Goal: Task Accomplishment & Management: Use online tool/utility

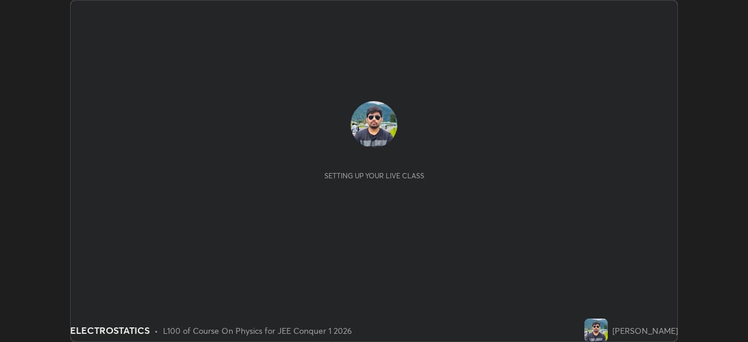
scroll to position [342, 748]
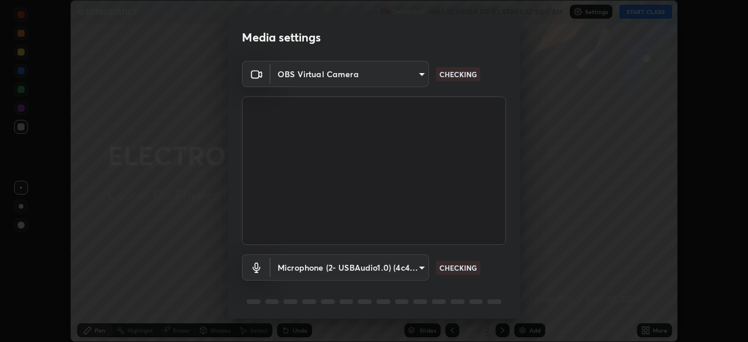
type input "9c5db0e3d6bf80210af106929d999d9f929c5ea5bbb961195660b7f823e2c793"
type input "11ef904a82383f18b9260219ab327d0af6873ab0f22296aaa980e624977cee2d"
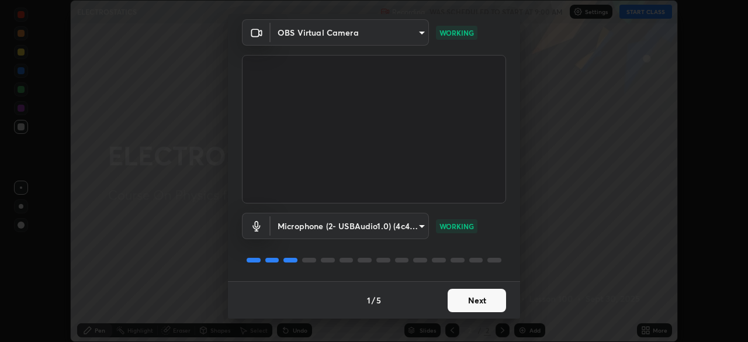
click at [456, 303] on button "Next" at bounding box center [476, 300] width 58 height 23
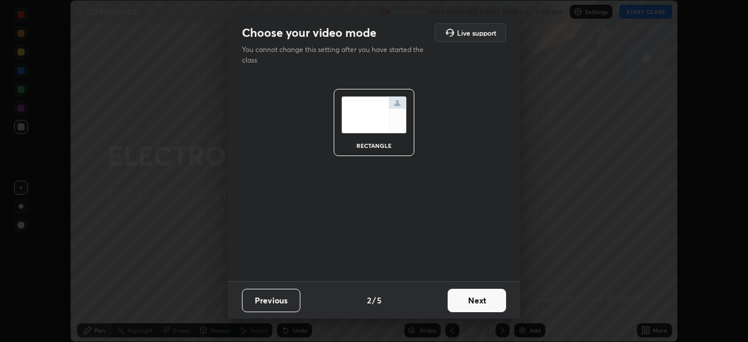
scroll to position [0, 0]
click at [456, 303] on button "Next" at bounding box center [476, 300] width 58 height 23
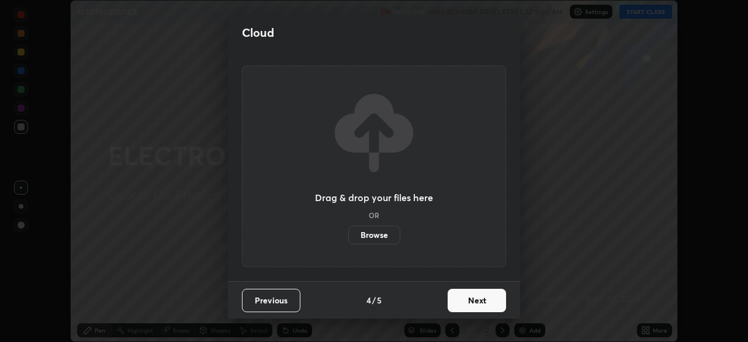
click at [455, 302] on button "Next" at bounding box center [476, 300] width 58 height 23
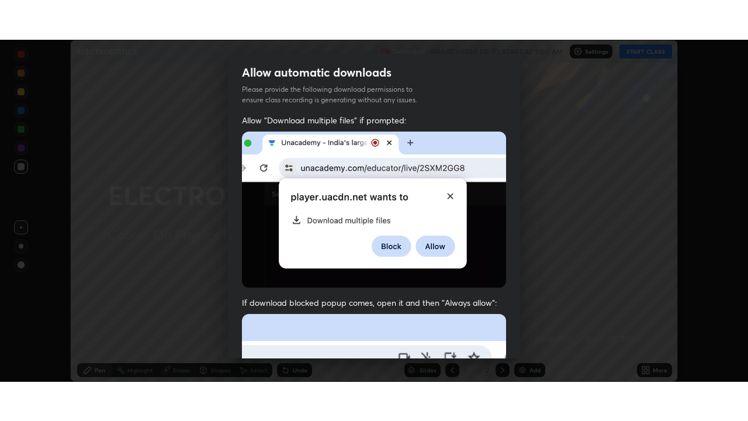
scroll to position [280, 0]
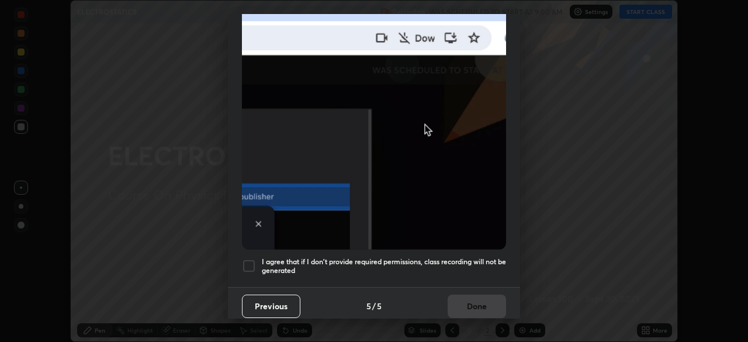
click at [251, 263] on div at bounding box center [249, 266] width 14 height 14
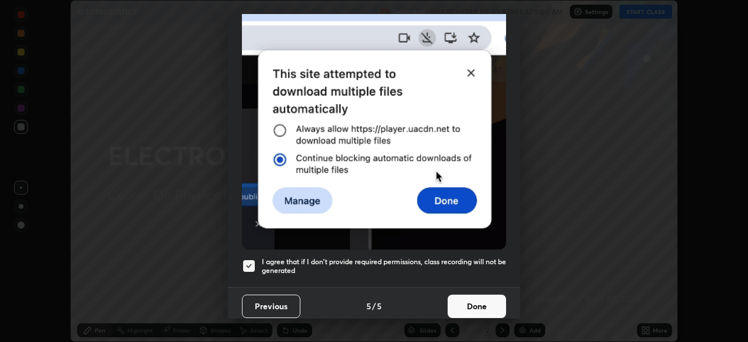
click at [462, 303] on button "Done" at bounding box center [476, 305] width 58 height 23
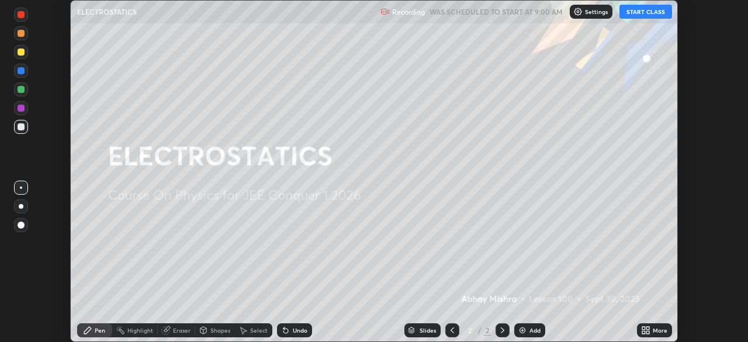
click at [638, 15] on button "START CLASS" at bounding box center [645, 12] width 53 height 14
click at [655, 332] on div "More" at bounding box center [660, 330] width 15 height 6
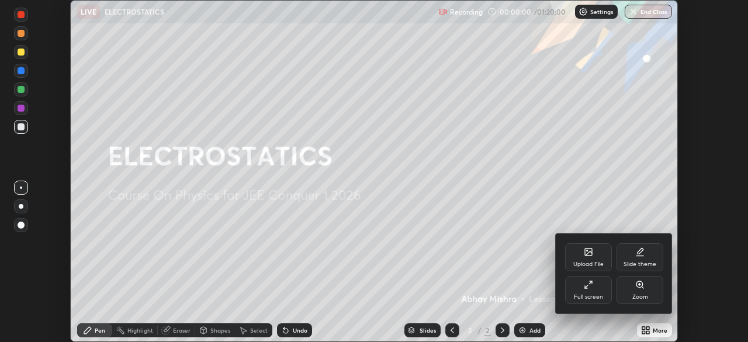
click at [595, 297] on div "Full screen" at bounding box center [588, 297] width 29 height 6
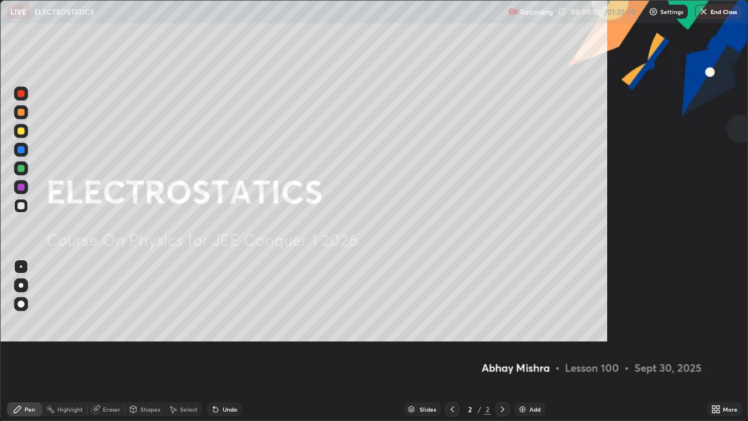
scroll to position [421, 748]
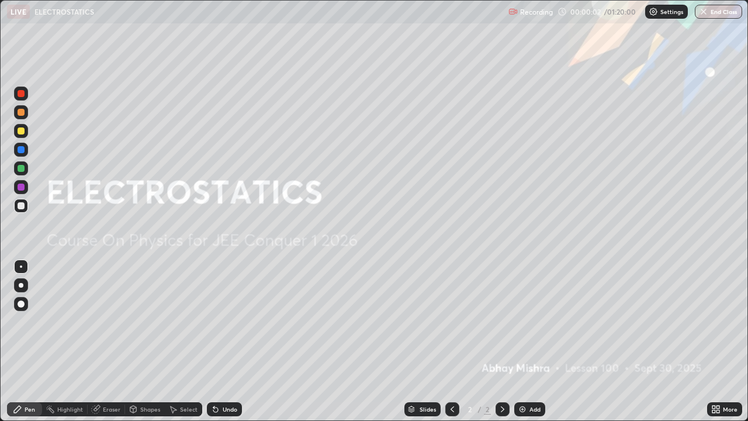
click at [529, 341] on div "Add" at bounding box center [534, 409] width 11 height 6
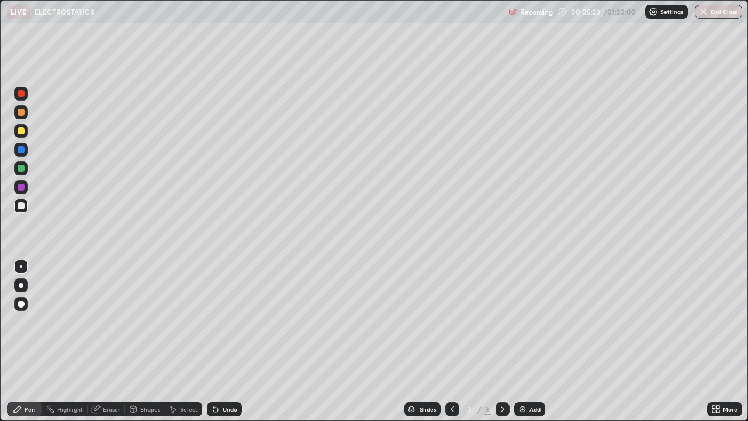
click at [533, 341] on div "Add" at bounding box center [529, 409] width 31 height 14
click at [24, 132] on div at bounding box center [21, 130] width 7 height 7
click at [526, 341] on div "Add" at bounding box center [529, 409] width 31 height 14
click at [534, 341] on div "Add" at bounding box center [534, 409] width 11 height 6
click at [216, 341] on icon at bounding box center [215, 408] width 9 height 9
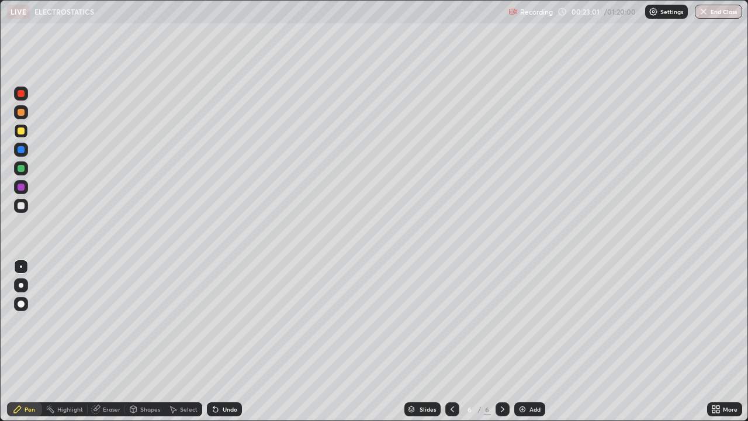
click at [228, 341] on div "Undo" at bounding box center [230, 409] width 15 height 6
click at [226, 341] on div "Undo" at bounding box center [230, 409] width 15 height 6
click at [525, 341] on img at bounding box center [522, 408] width 9 height 9
click at [147, 341] on div "Shapes" at bounding box center [150, 409] width 20 height 6
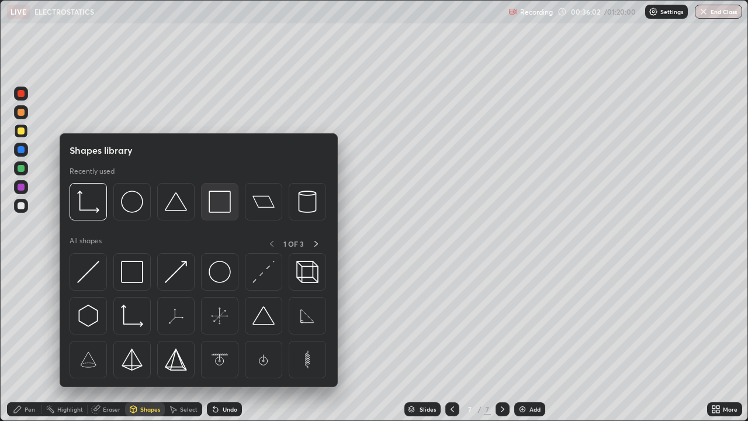
click at [215, 211] on img at bounding box center [220, 201] width 22 height 22
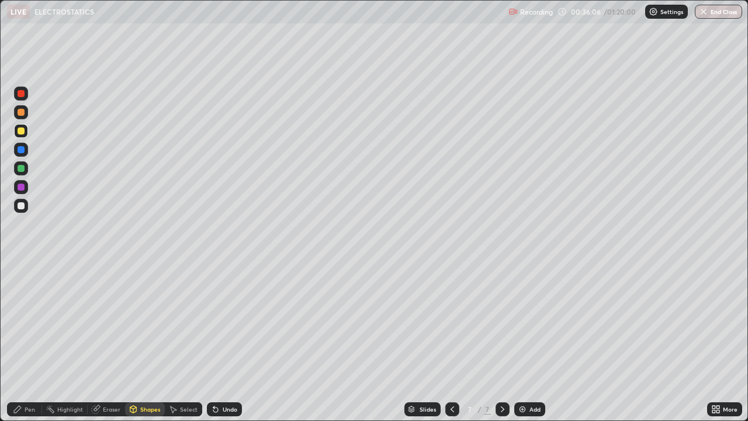
click at [16, 341] on icon at bounding box center [17, 408] width 9 height 9
click at [23, 204] on div at bounding box center [21, 205] width 7 height 7
click at [20, 130] on div at bounding box center [21, 130] width 7 height 7
click at [224, 341] on div "Undo" at bounding box center [230, 409] width 15 height 6
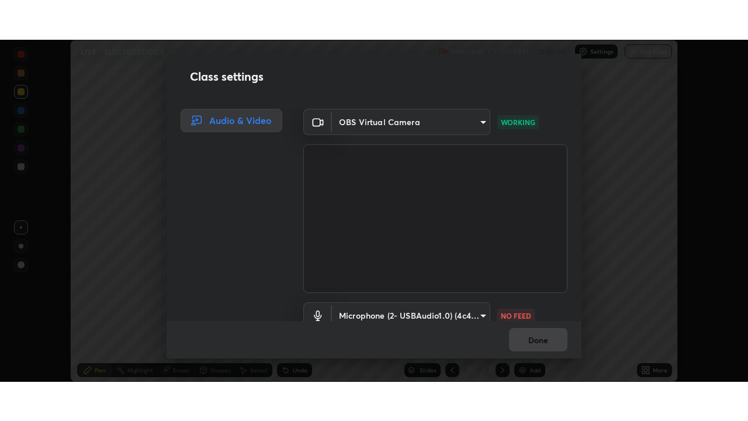
scroll to position [53, 0]
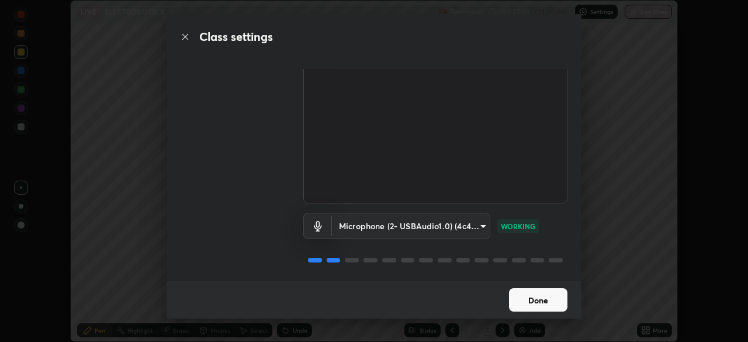
click at [528, 303] on button "Done" at bounding box center [538, 299] width 58 height 23
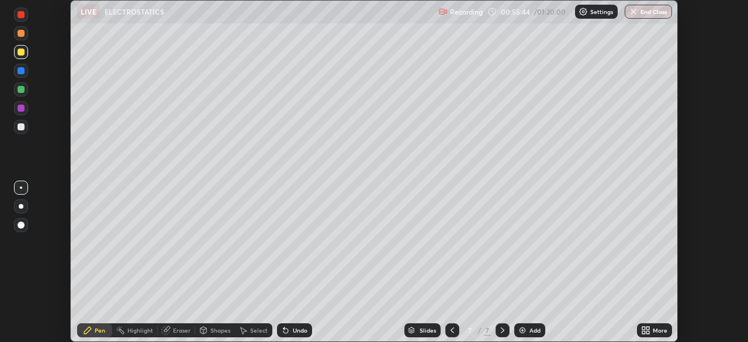
click at [647, 332] on icon at bounding box center [647, 332] width 3 height 3
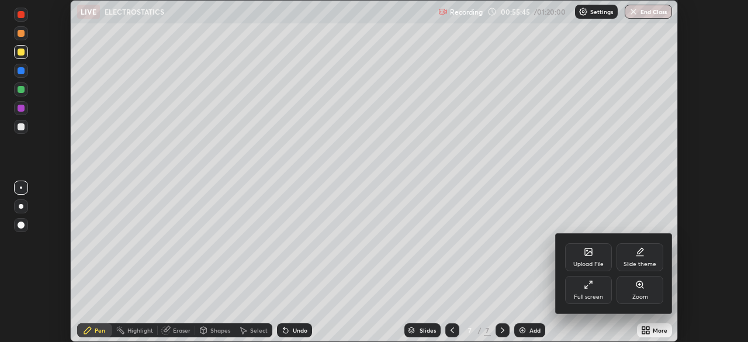
click at [591, 299] on div "Full screen" at bounding box center [588, 297] width 29 height 6
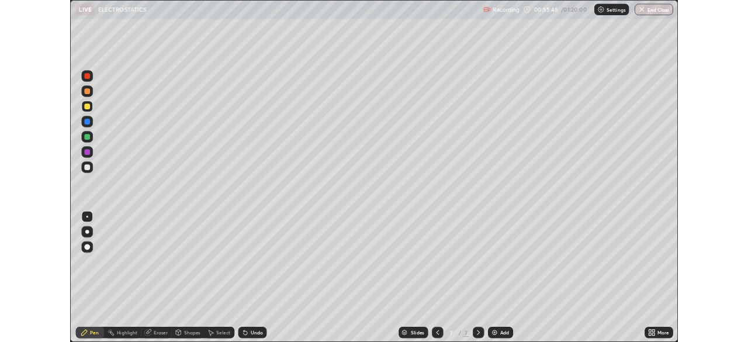
scroll to position [421, 748]
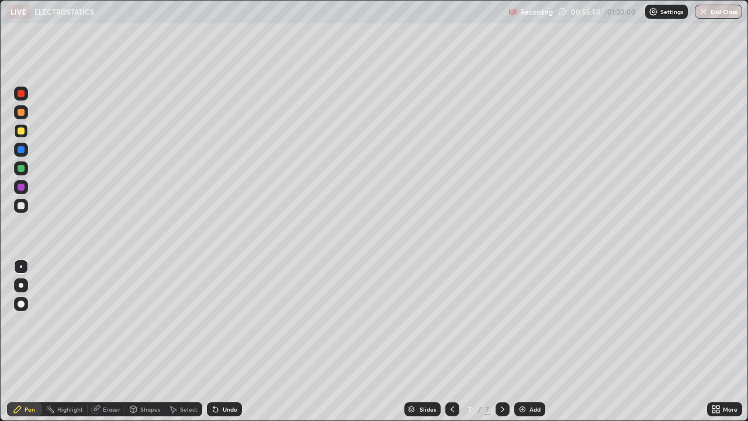
click at [23, 147] on div at bounding box center [21, 149] width 7 height 7
click at [227, 341] on div "Undo" at bounding box center [230, 409] width 15 height 6
click at [226, 341] on div "Undo" at bounding box center [230, 409] width 15 height 6
click at [224, 341] on div "Undo" at bounding box center [230, 409] width 15 height 6
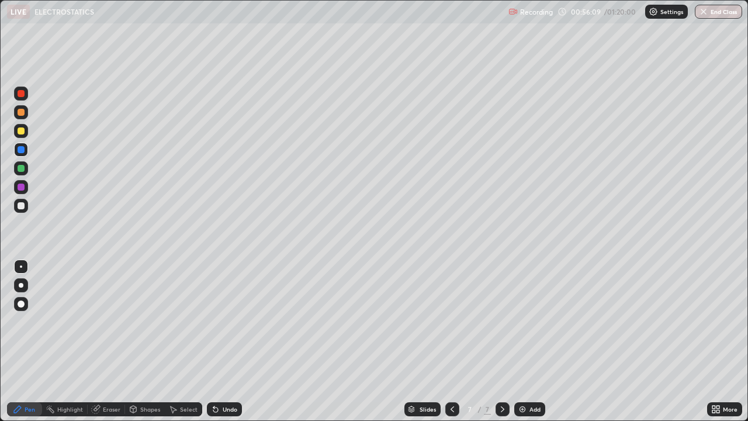
click at [226, 341] on div "Undo" at bounding box center [230, 409] width 15 height 6
click at [228, 341] on div "Undo" at bounding box center [230, 409] width 15 height 6
click at [230, 341] on div "Undo" at bounding box center [224, 409] width 35 height 14
click at [224, 341] on div "Undo" at bounding box center [230, 409] width 15 height 6
click at [223, 341] on div "Undo" at bounding box center [224, 409] width 35 height 14
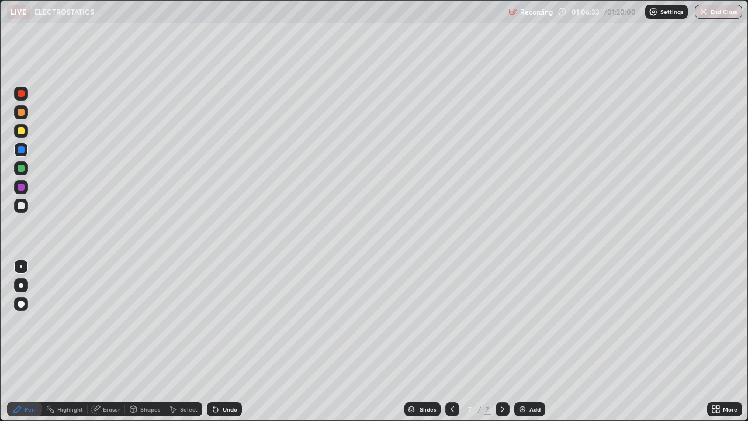
click at [529, 341] on div "Add" at bounding box center [534, 409] width 11 height 6
click at [18, 209] on div at bounding box center [21, 205] width 7 height 7
click at [20, 131] on div at bounding box center [21, 130] width 7 height 7
click at [20, 207] on div at bounding box center [21, 205] width 7 height 7
click at [20, 133] on div at bounding box center [21, 130] width 7 height 7
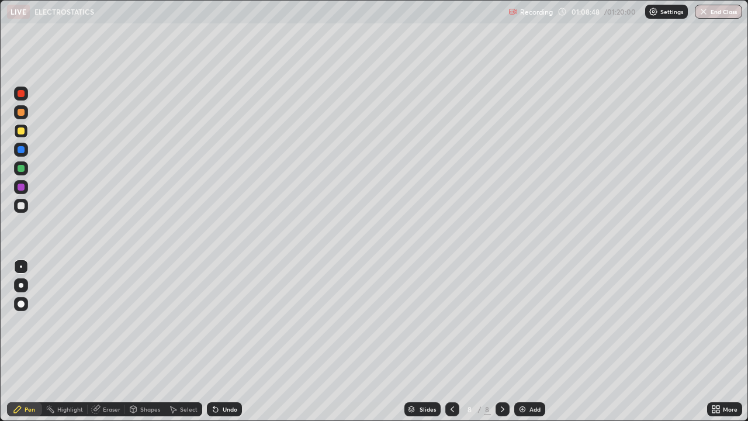
click at [18, 205] on div at bounding box center [21, 205] width 7 height 7
click at [226, 341] on div "Undo" at bounding box center [230, 409] width 15 height 6
click at [109, 341] on div "Eraser" at bounding box center [112, 409] width 18 height 6
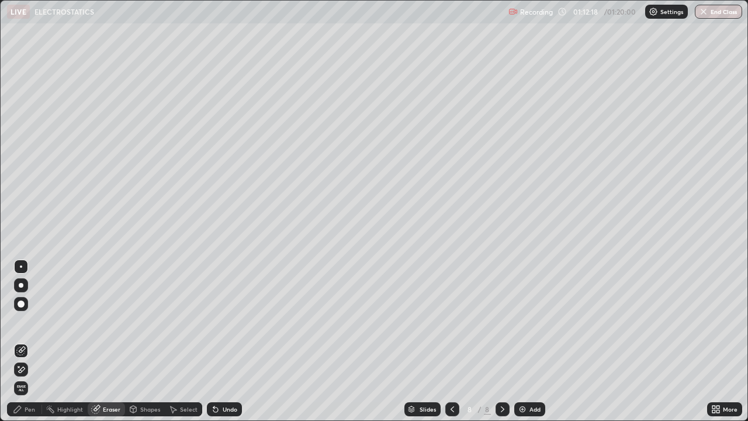
click at [22, 341] on div "Pen" at bounding box center [24, 409] width 35 height 14
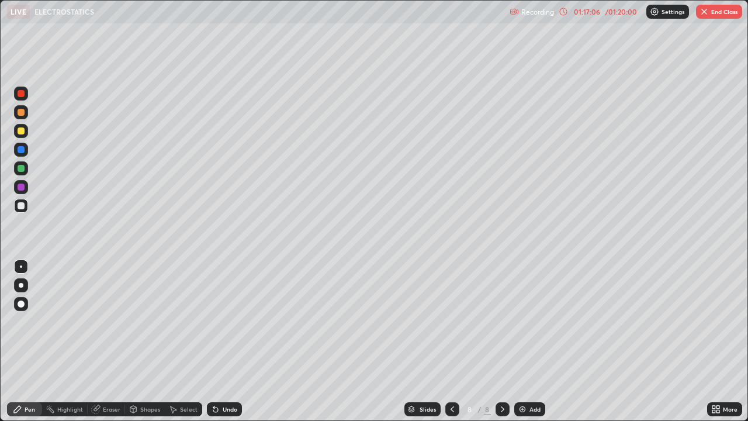
click at [526, 341] on img at bounding box center [522, 408] width 9 height 9
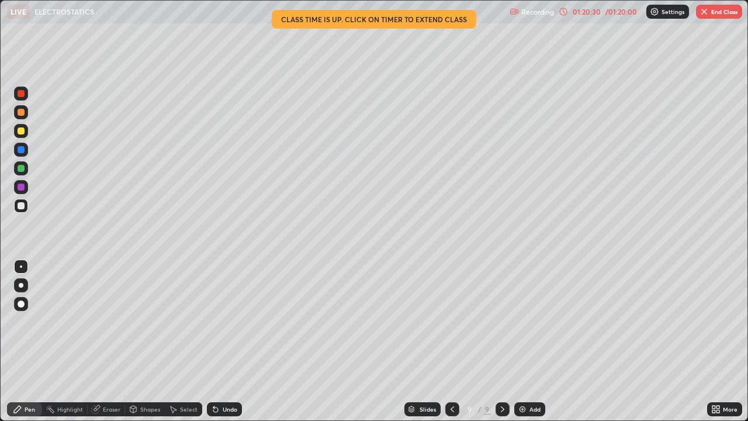
click at [713, 13] on button "End Class" at bounding box center [719, 12] width 46 height 14
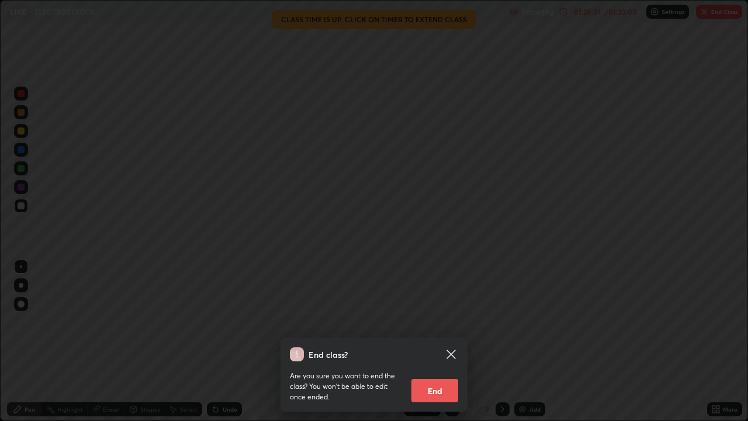
click at [442, 341] on button "End" at bounding box center [434, 390] width 47 height 23
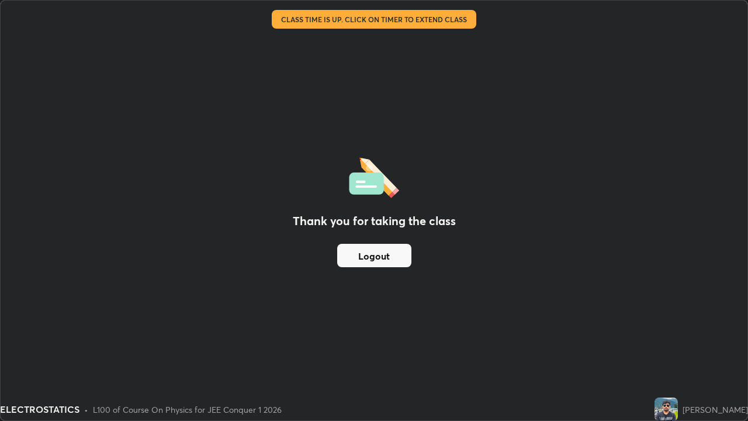
click at [523, 272] on div "Thank you for taking the class Logout" at bounding box center [374, 210] width 747 height 419
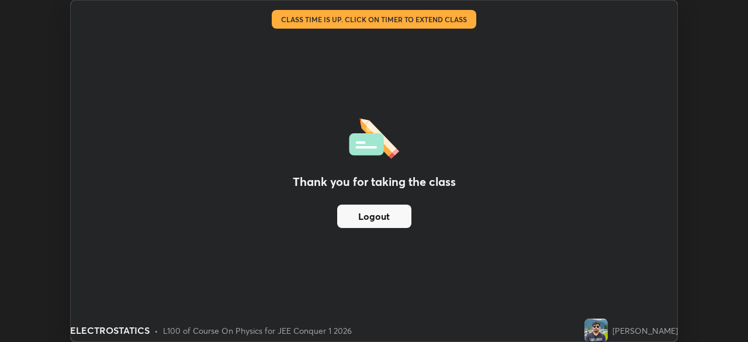
scroll to position [58078, 57672]
